Goal: Check status: Check status

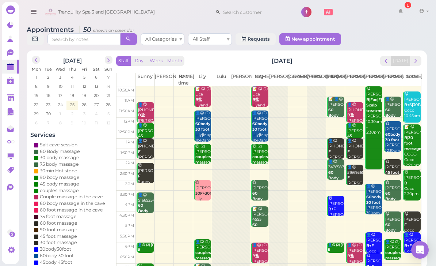
click at [392, 58] on button "prev" at bounding box center [385, 61] width 11 height 10
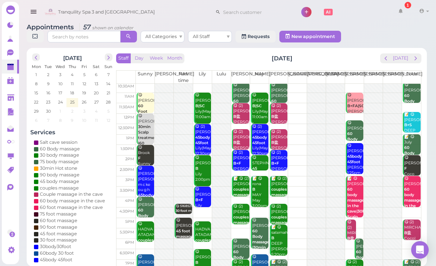
scroll to position [2, 0]
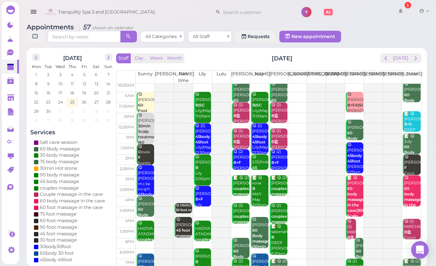
click at [413, 62] on button "next" at bounding box center [415, 58] width 11 height 10
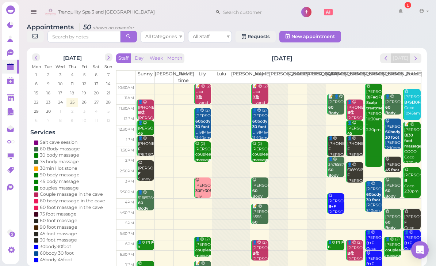
click at [389, 62] on button "prev" at bounding box center [385, 58] width 11 height 10
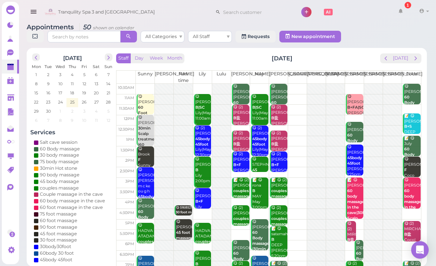
click at [392, 61] on button "prev" at bounding box center [385, 58] width 11 height 10
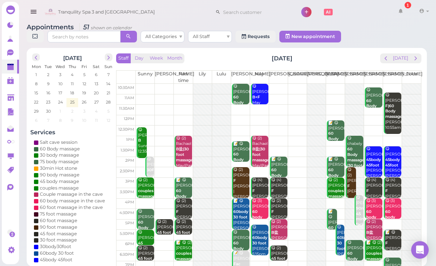
click at [415, 61] on span "next" at bounding box center [415, 58] width 7 height 7
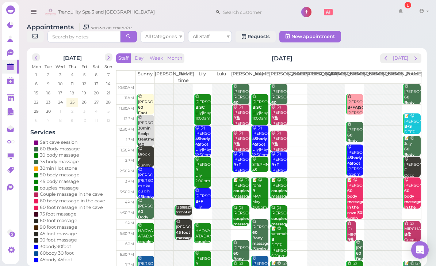
click at [416, 60] on span "next" at bounding box center [415, 58] width 7 height 7
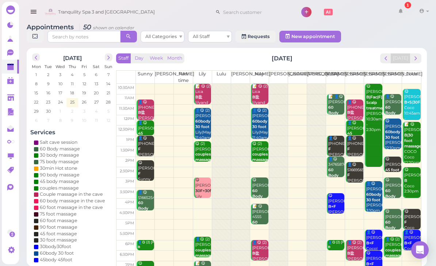
click at [389, 61] on span "prev" at bounding box center [385, 58] width 7 height 7
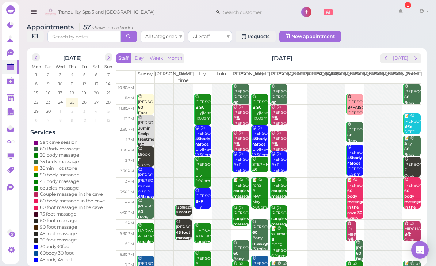
click at [415, 56] on span "next" at bounding box center [415, 58] width 7 height 7
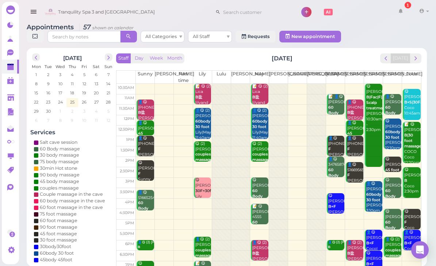
click at [417, 60] on span "next" at bounding box center [415, 58] width 7 height 7
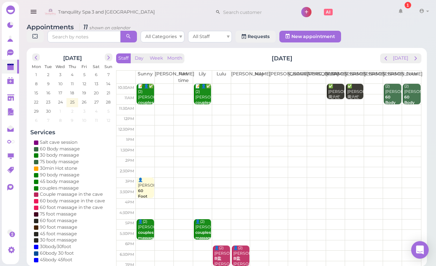
click at [417, 60] on span "next" at bounding box center [415, 58] width 7 height 7
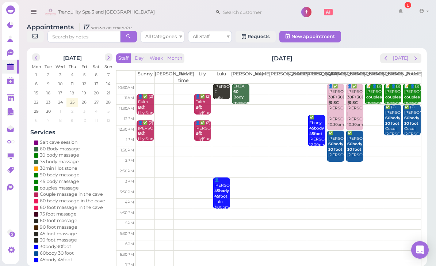
click at [386, 62] on button "prev" at bounding box center [385, 58] width 11 height 10
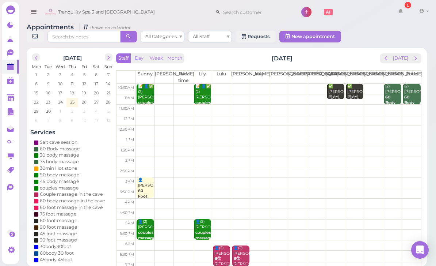
click at [421, 60] on button "next" at bounding box center [415, 58] width 11 height 10
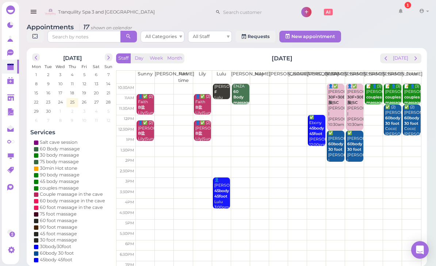
click at [419, 61] on span "next" at bounding box center [415, 58] width 7 height 7
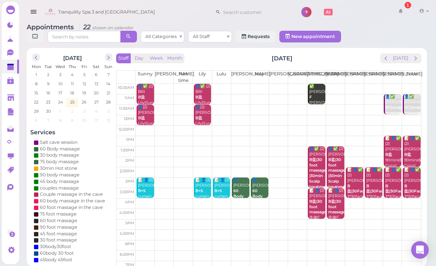
click at [335, 207] on b "B盐|30 foot massage" at bounding box center [336, 207] width 17 height 16
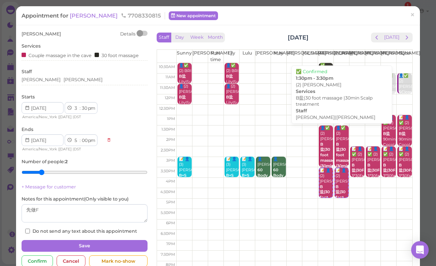
click at [337, 150] on b "B盐|30 foot massage |30min Scalp treatment" at bounding box center [346, 160] width 21 height 37
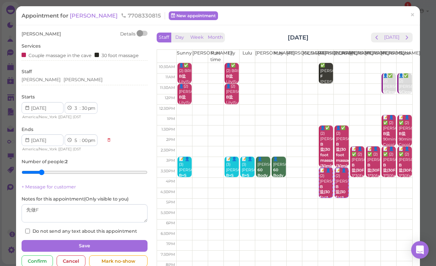
click at [413, 18] on span "×" at bounding box center [412, 15] width 5 height 10
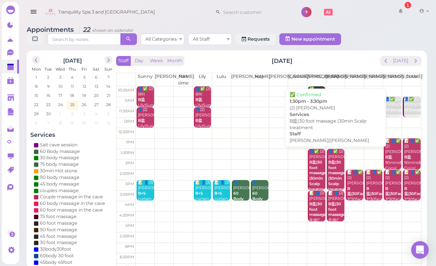
click at [331, 165] on b "B盐|30 foot massage |30min Scalp treatment" at bounding box center [338, 176] width 21 height 32
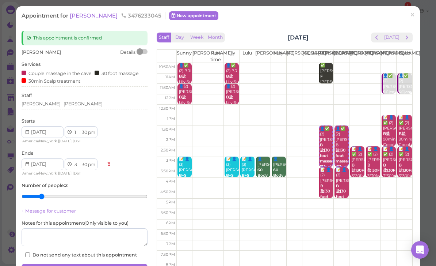
click at [413, 14] on span "×" at bounding box center [412, 15] width 5 height 10
